Goal: Task Accomplishment & Management: Use online tool/utility

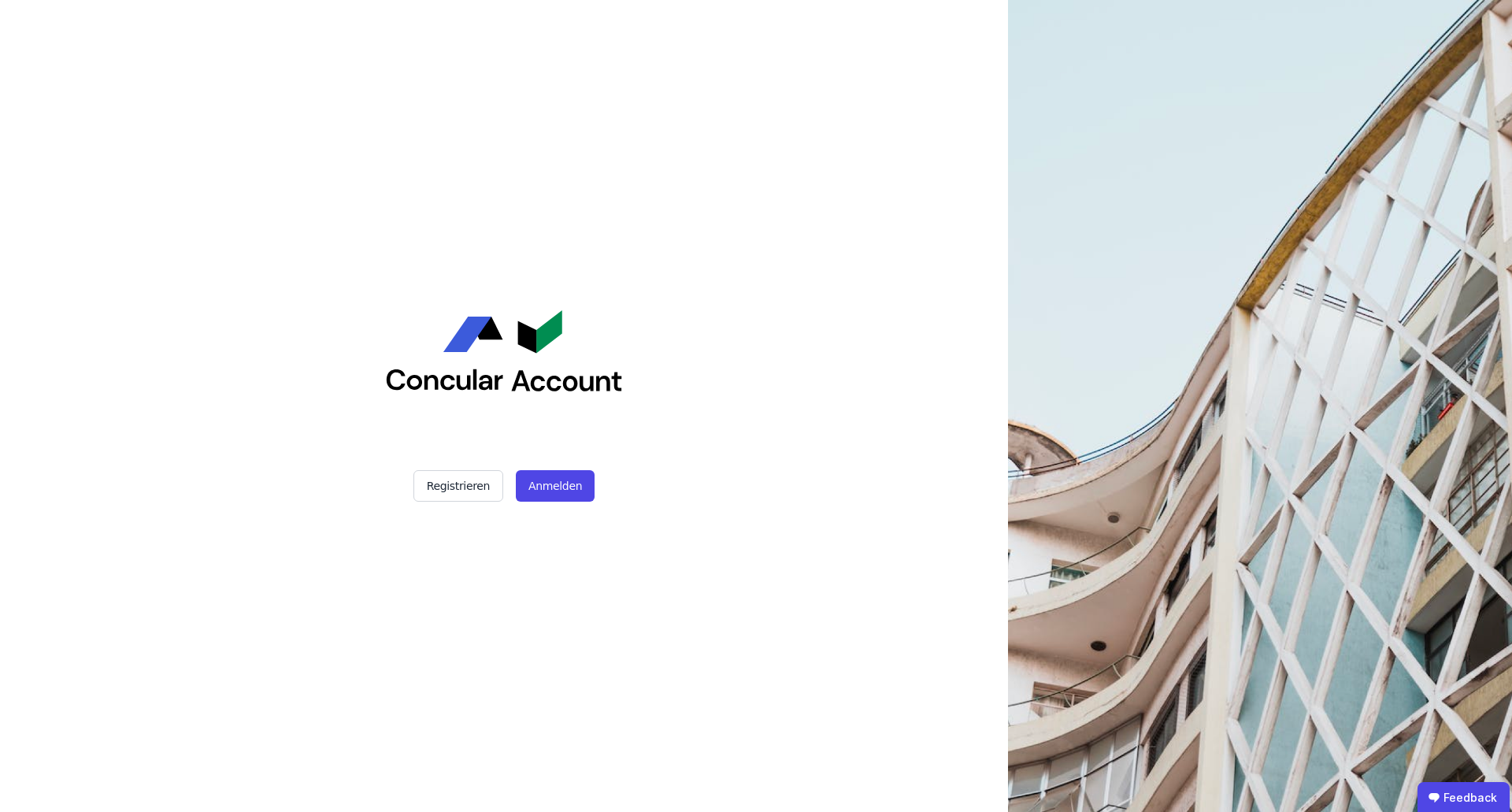
click at [549, 508] on div "Registrieren Anmelden" at bounding box center [504, 406] width 394 height 812
click at [558, 497] on button "Anmelden" at bounding box center [554, 485] width 79 height 31
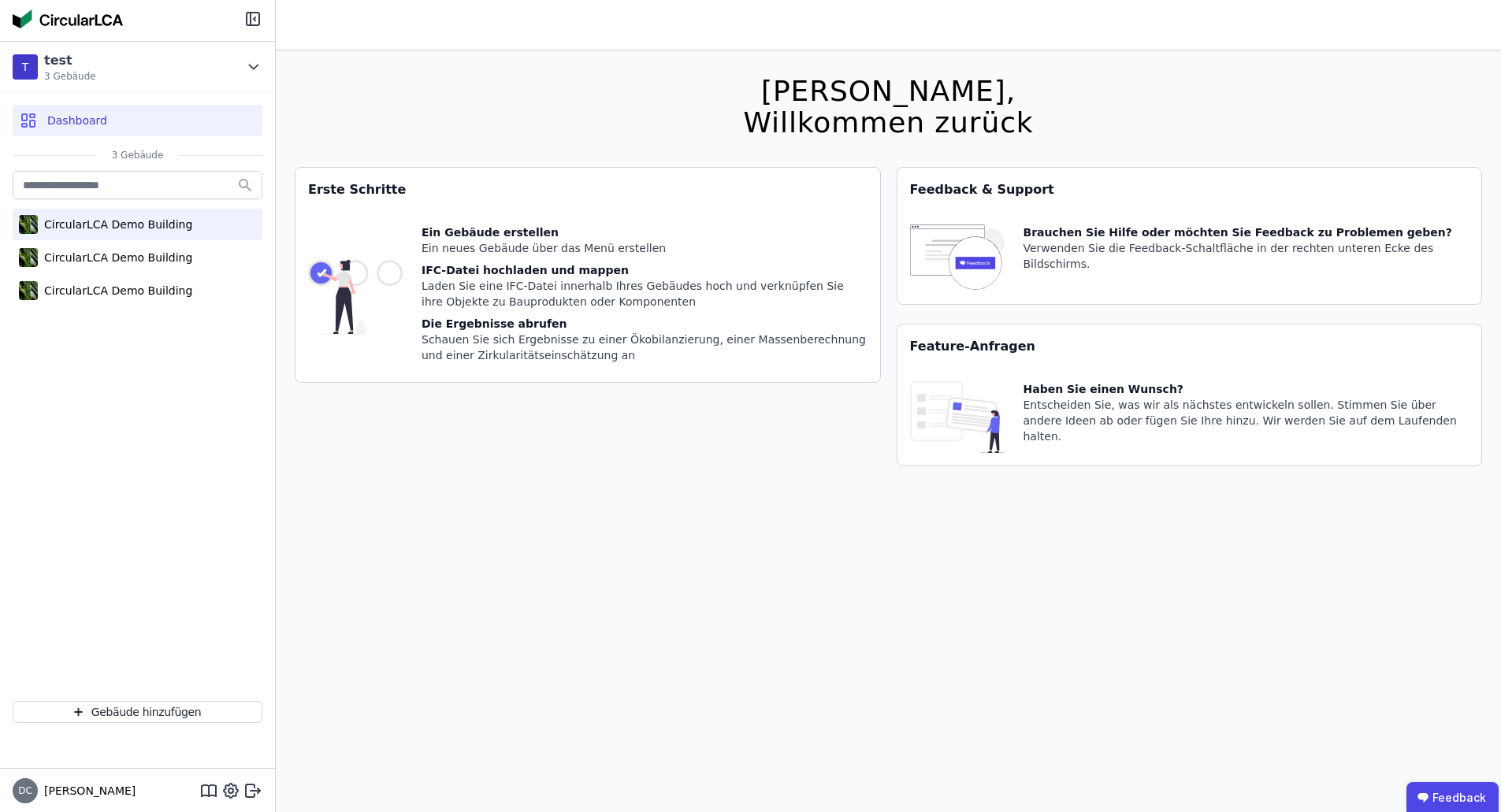
click at [118, 235] on div "CircularLCA Demo Building" at bounding box center [137, 224] width 250 height 31
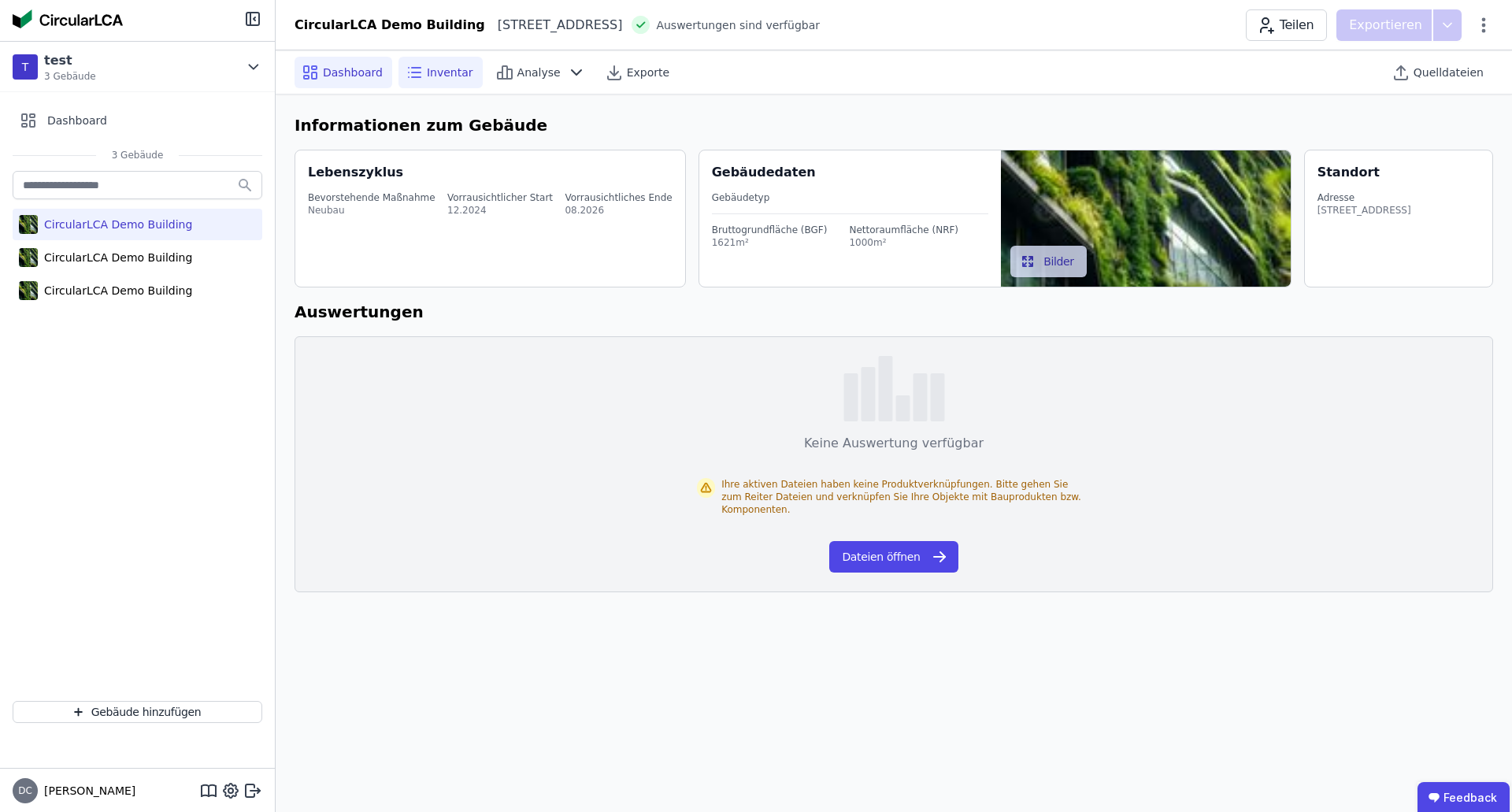
click at [429, 71] on span "Inventar" at bounding box center [450, 72] width 46 height 16
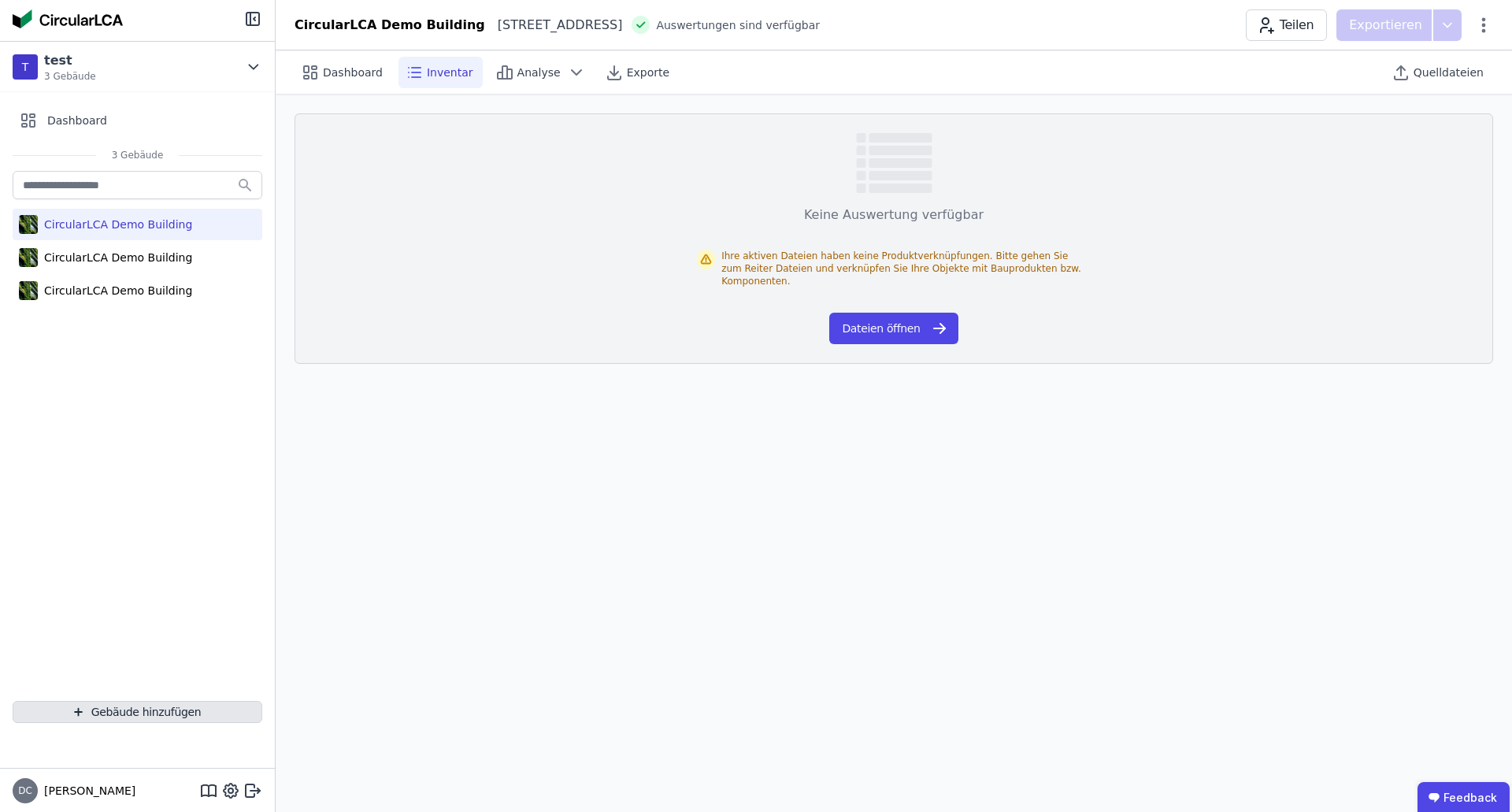
click at [107, 719] on button "Gebäude hinzufügen" at bounding box center [137, 712] width 250 height 22
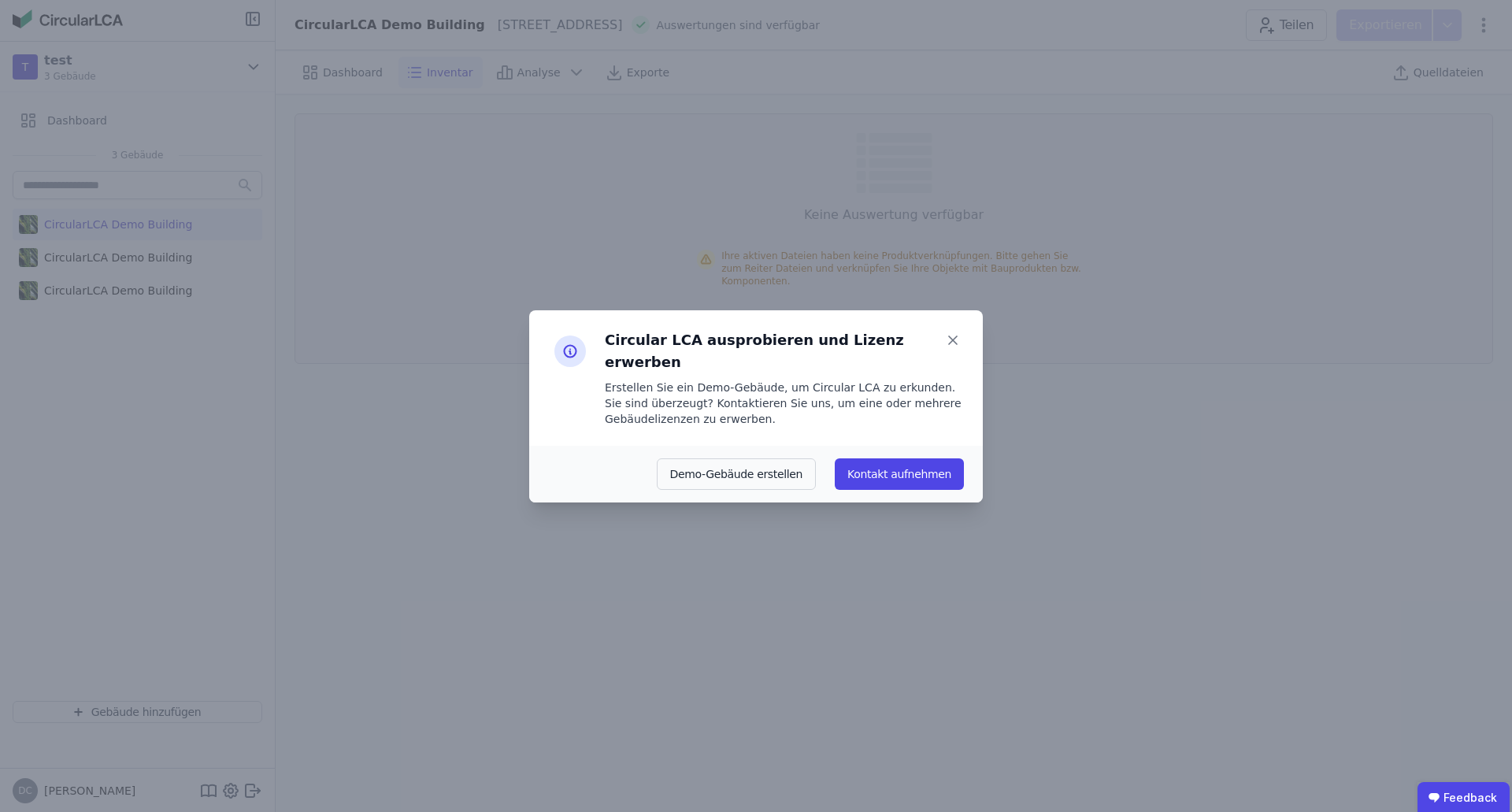
click at [941, 348] on div "Circular LCA ausprobieren und Lizenz erwerben" at bounding box center [783, 353] width 359 height 50
click at [954, 344] on icon at bounding box center [953, 340] width 8 height 8
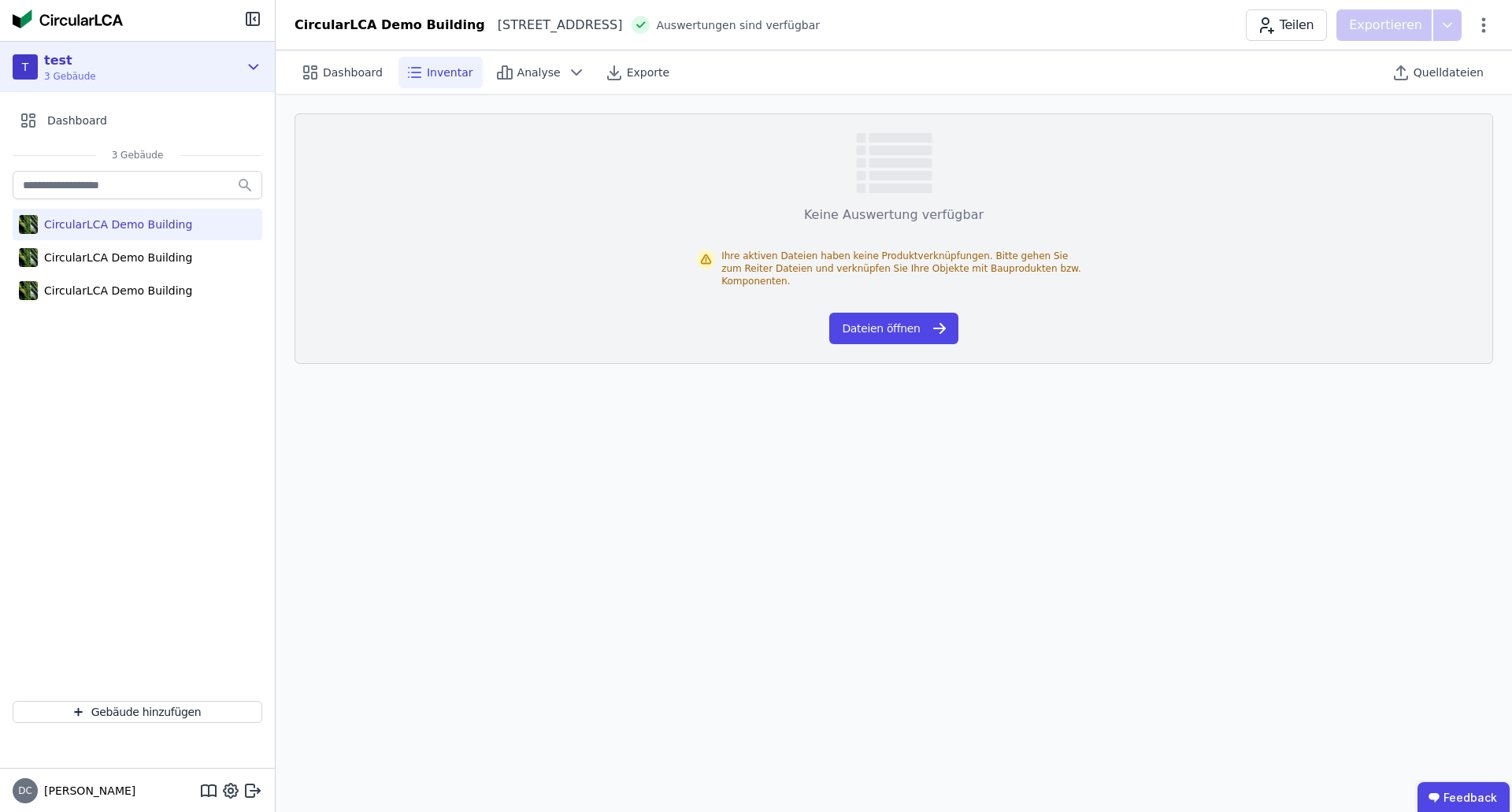
click at [210, 48] on div "T test 3 Gebäude" at bounding box center [137, 66] width 275 height 50
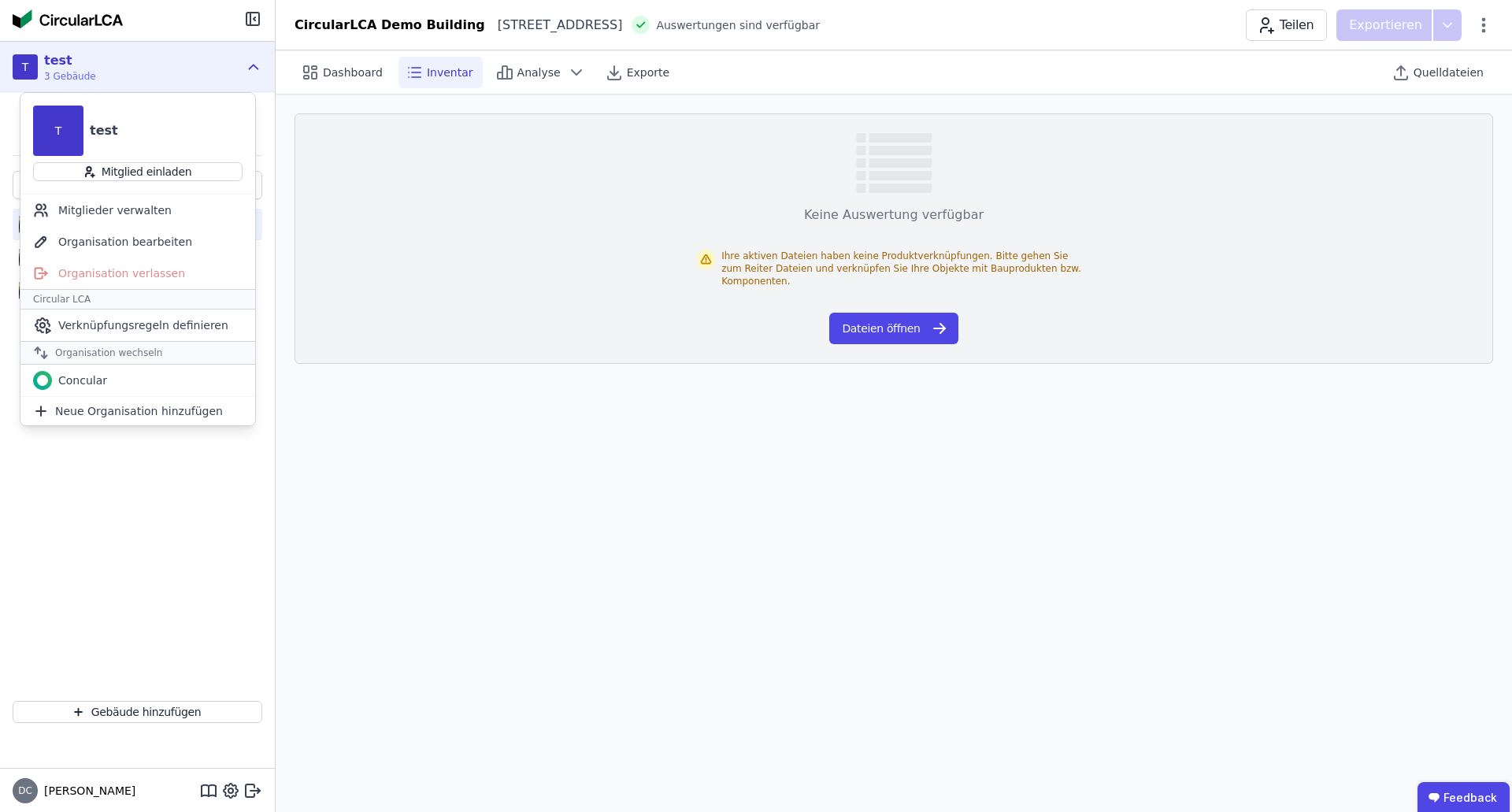
click at [441, 733] on div "Dashboard Inventar Analyse Exporte Quelldateien Keine Auswertung verfügbar Ihre…" at bounding box center [893, 431] width 1236 height 762
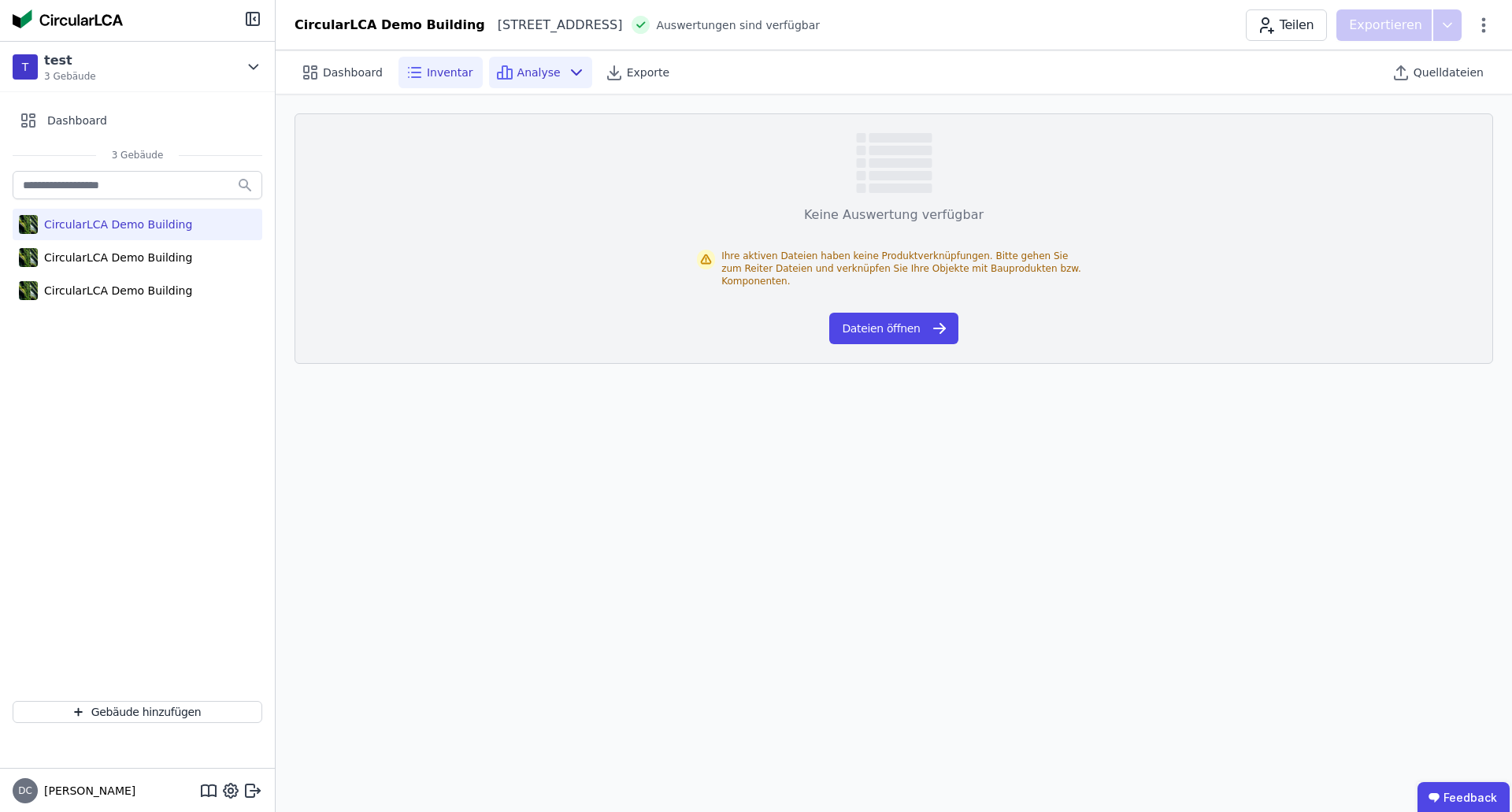
click at [567, 77] on icon at bounding box center [576, 72] width 19 height 19
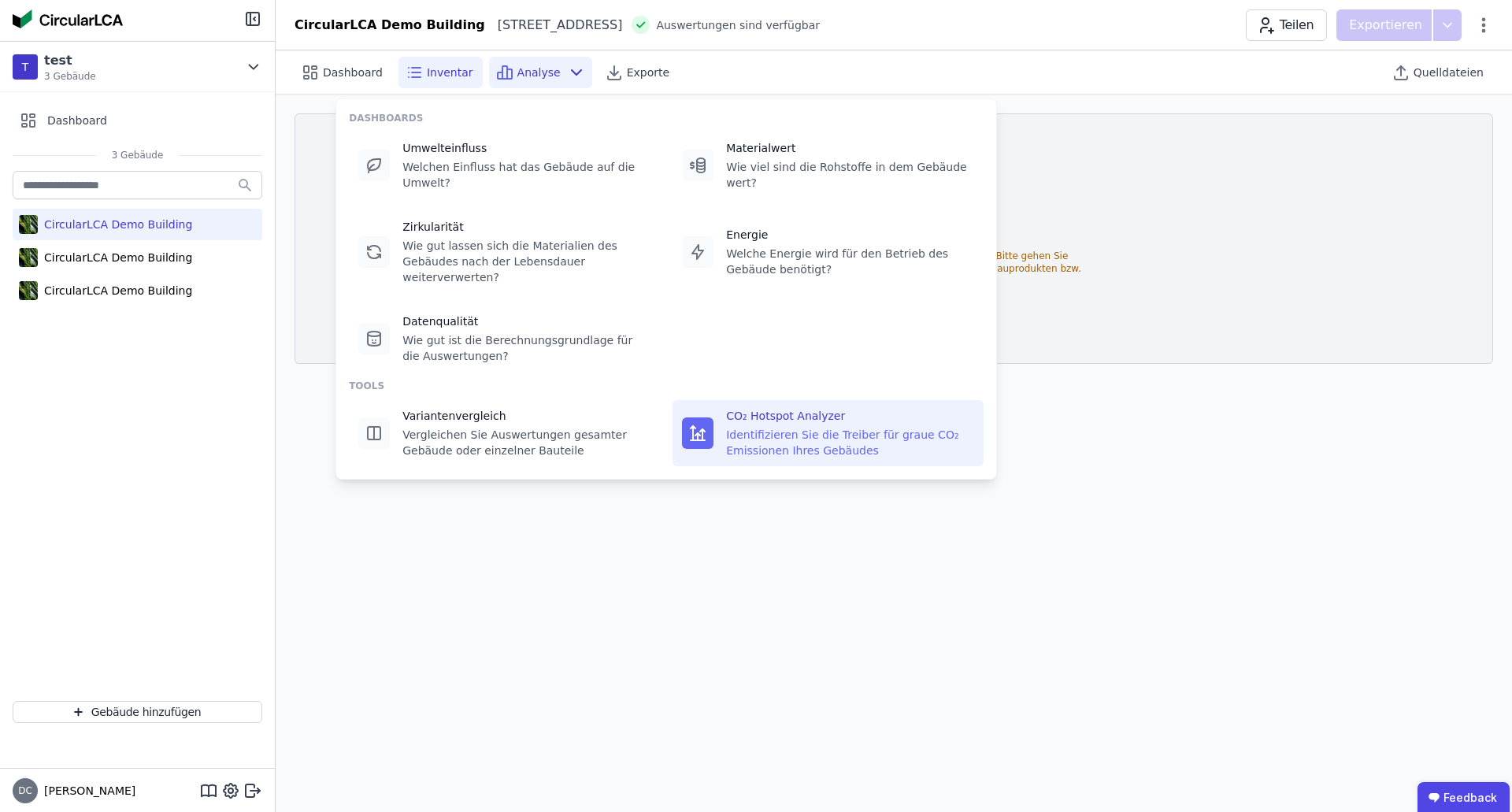
click at [777, 445] on div "Identifizieren Sie die Treiber für graue CO₂ Emissionen Ihres Gebäudes" at bounding box center [850, 442] width 248 height 31
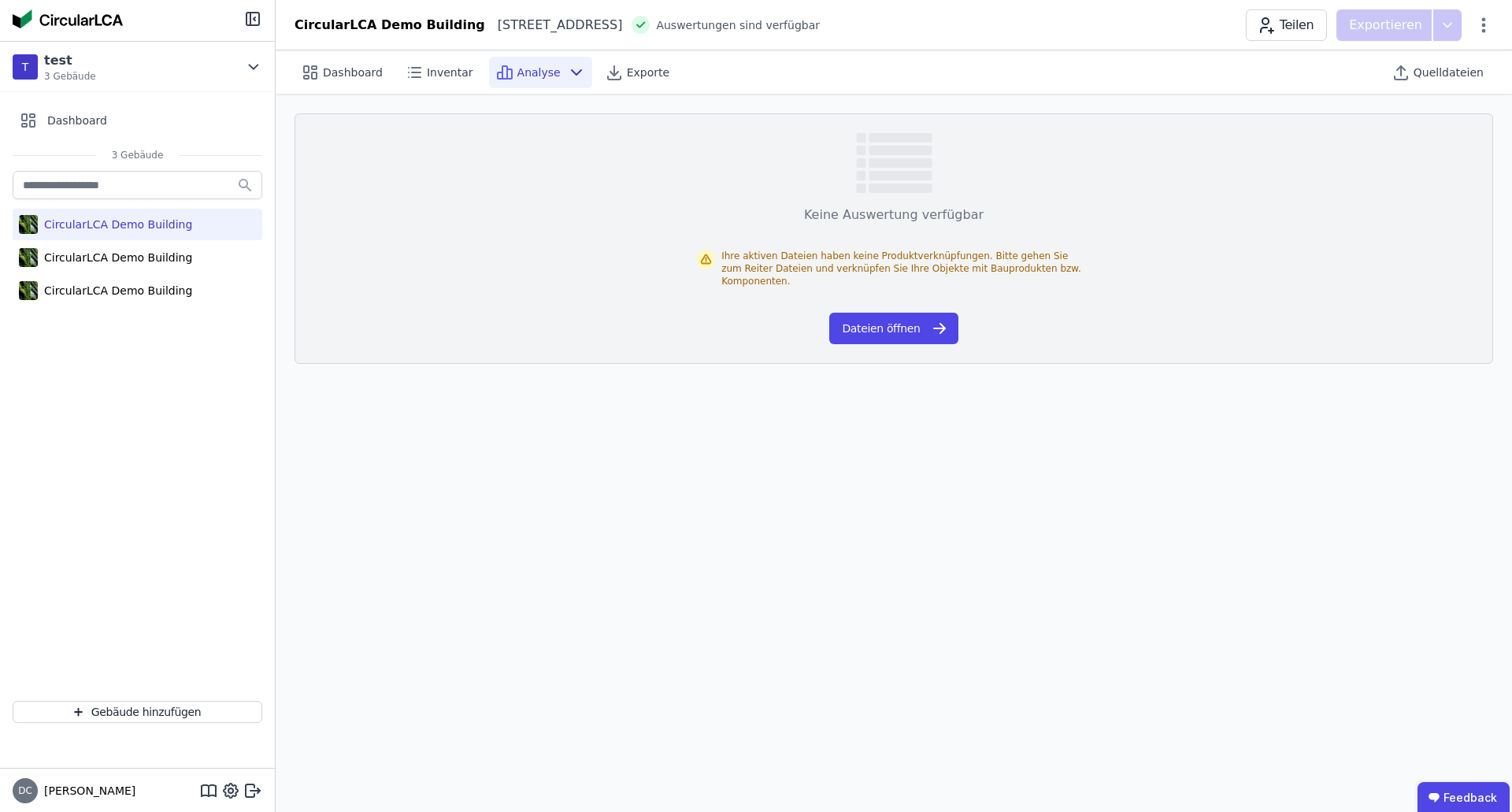
click at [1041, 520] on div "Dashboard Inventar Analyse Exporte Quelldateien Keine Auswertung verfügbar Ihre…" at bounding box center [893, 431] width 1236 height 762
